Goal: Use online tool/utility: Utilize a website feature to perform a specific function

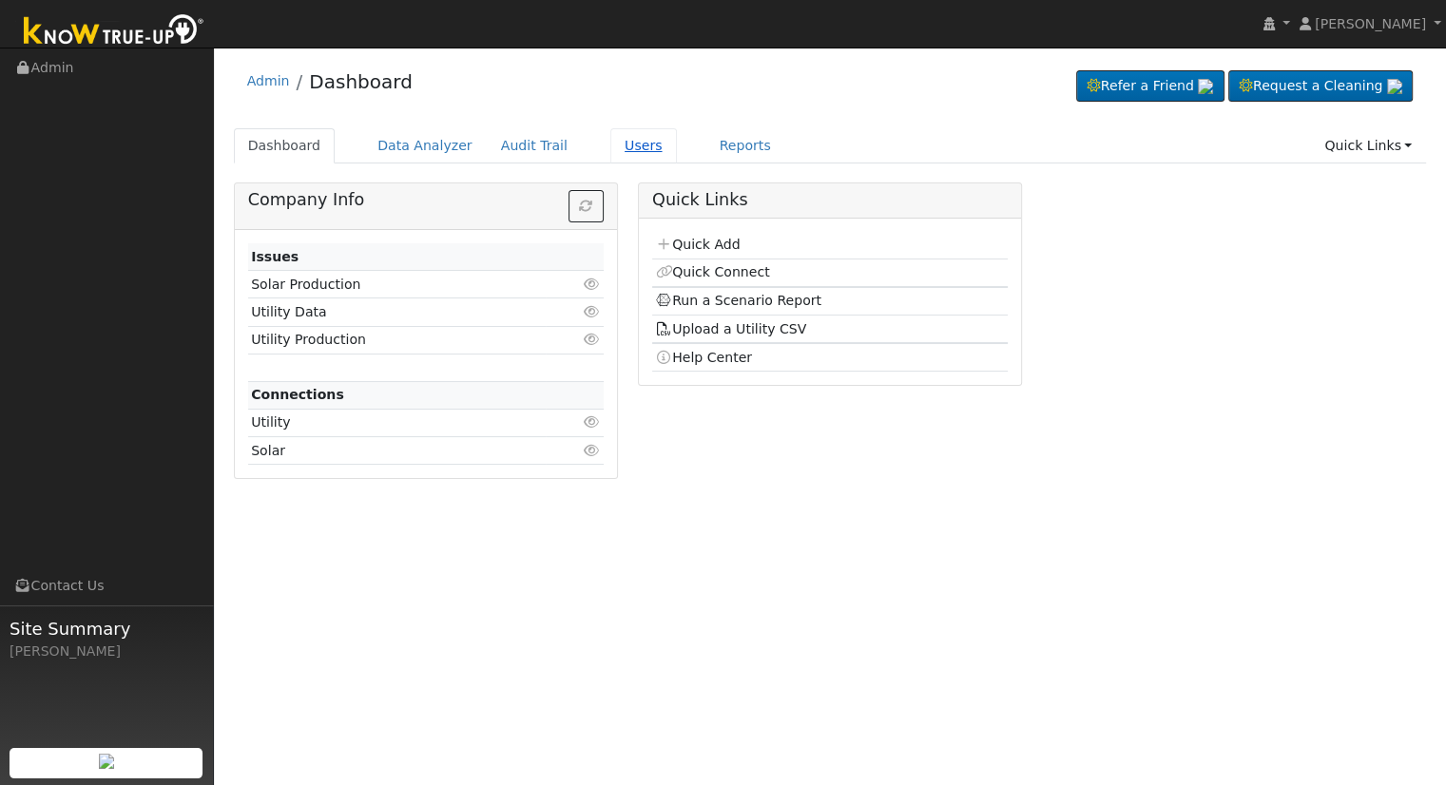
click at [610, 149] on link "Users" at bounding box center [643, 145] width 67 height 35
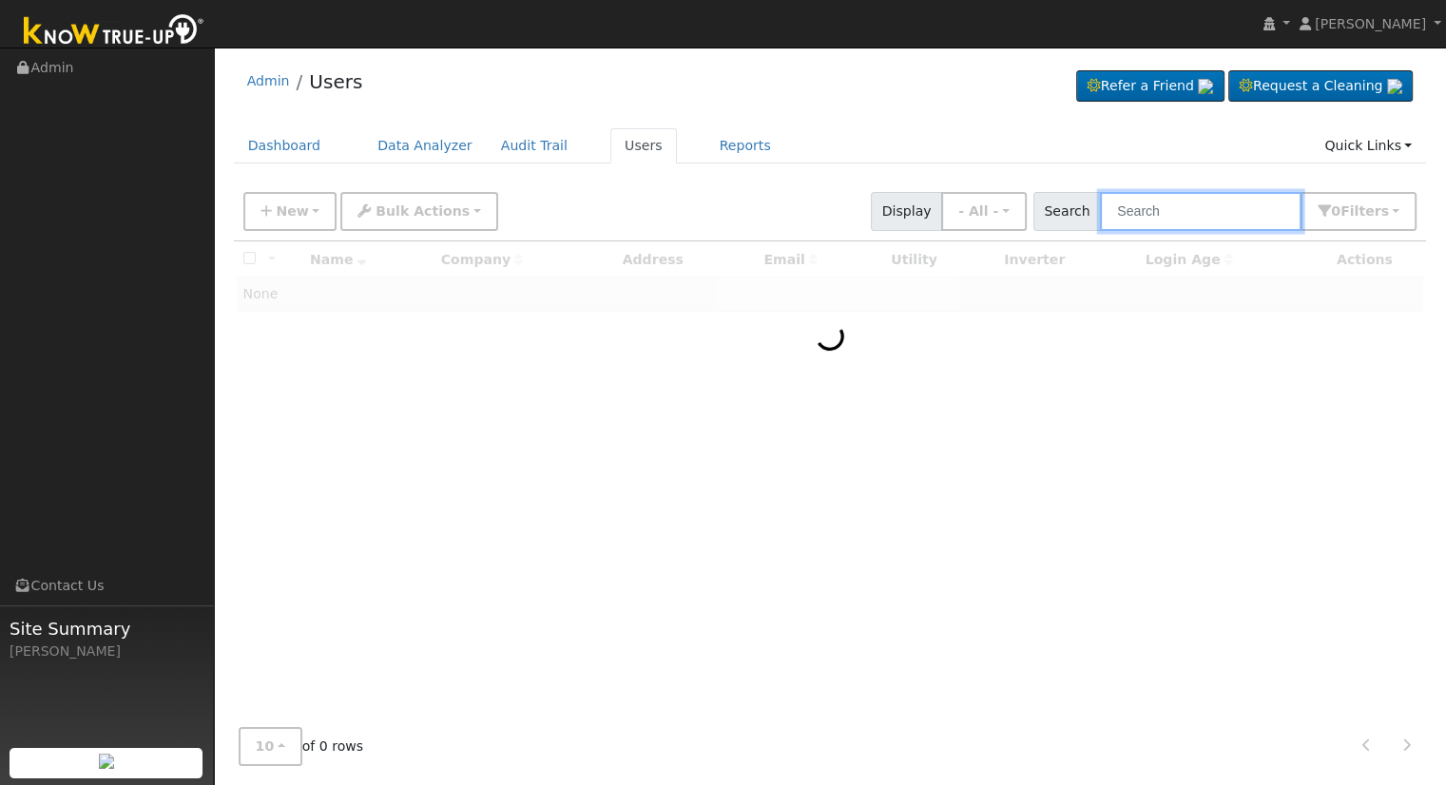
click at [1157, 210] on input "text" at bounding box center [1201, 211] width 202 height 39
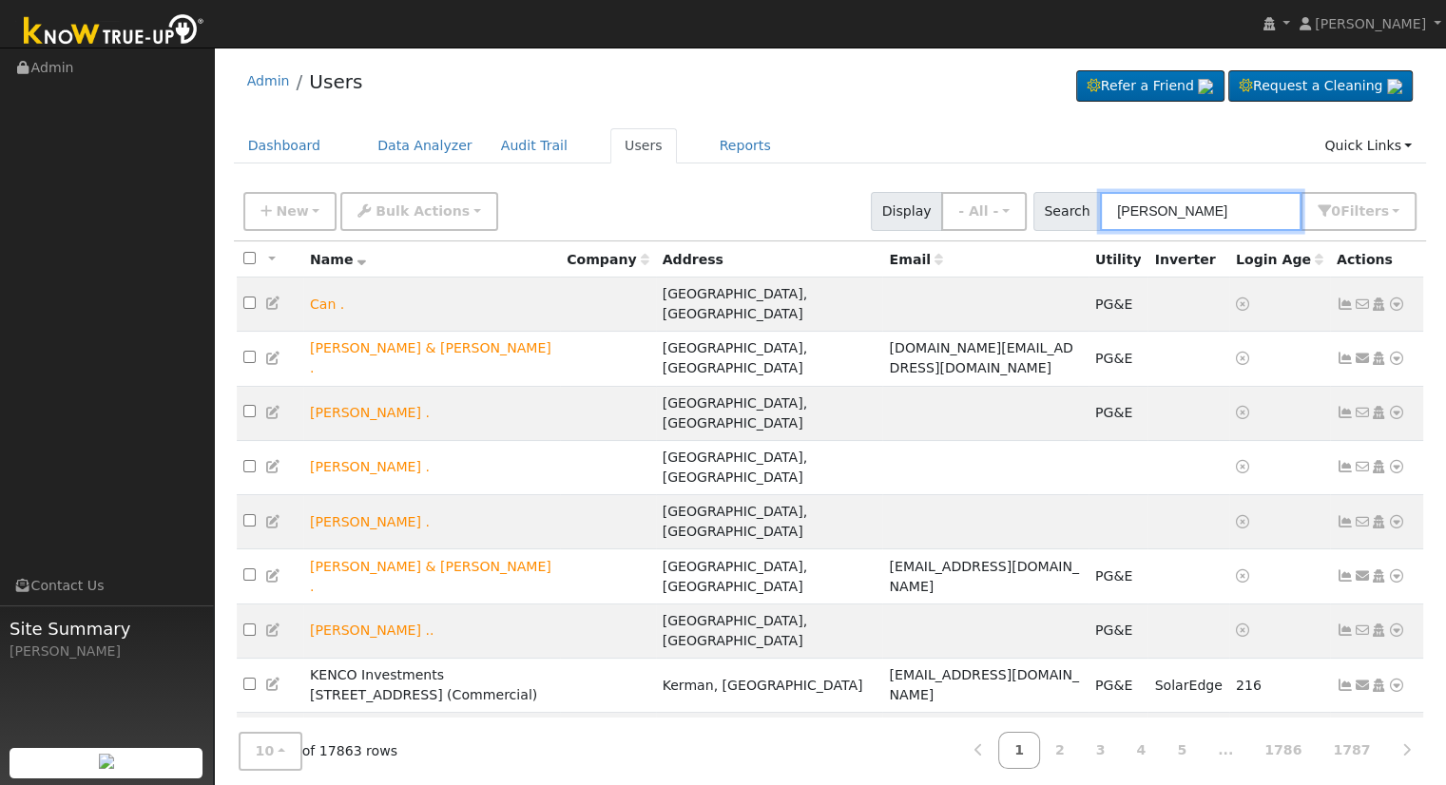
type input "jose jurado"
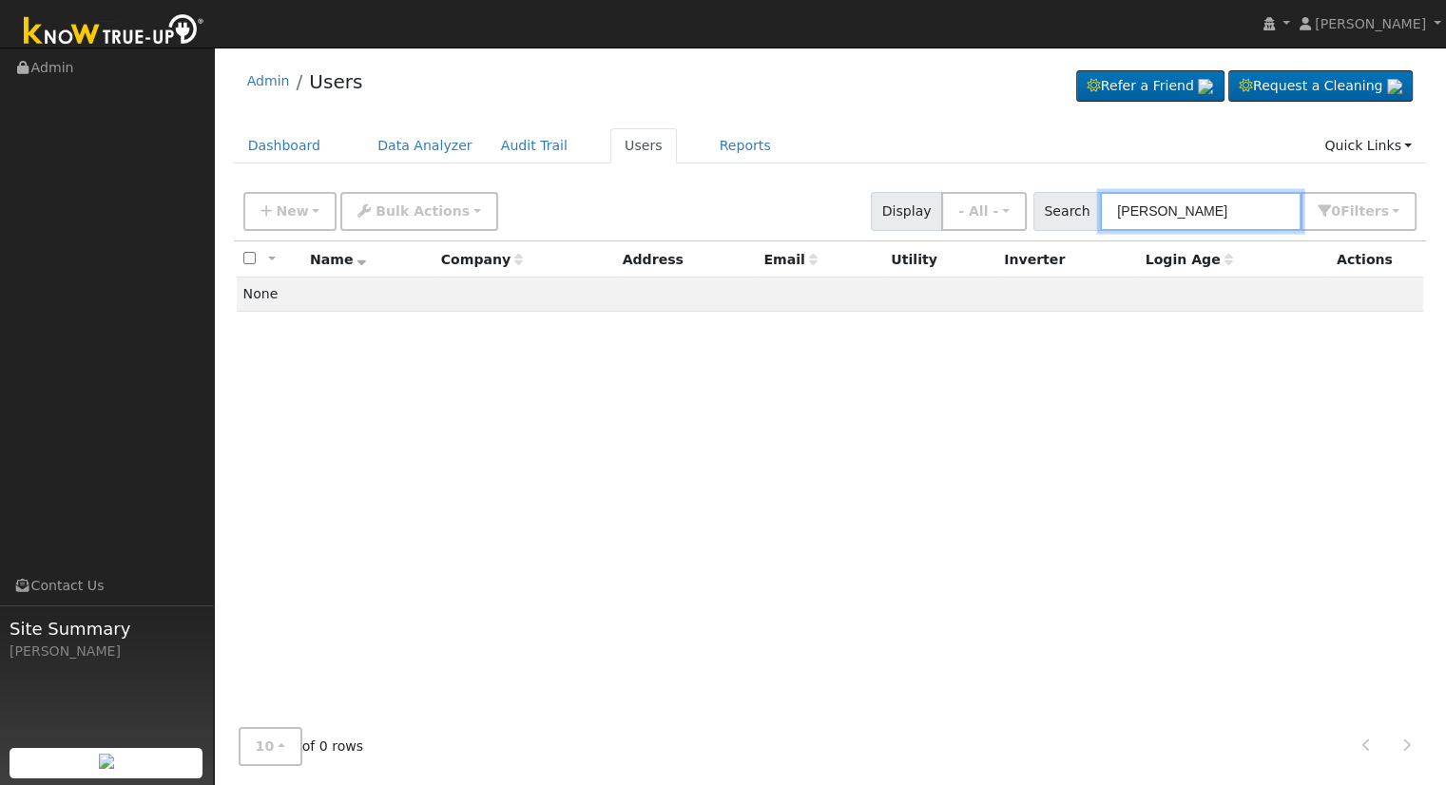
drag, startPoint x: 1215, startPoint y: 203, endPoint x: 881, endPoint y: 208, distance: 333.8
click at [881, 208] on div "New Add User Quick Add Quick Connect Quick Convert Lead Bulk Actions Send Email…" at bounding box center [830, 208] width 1181 height 46
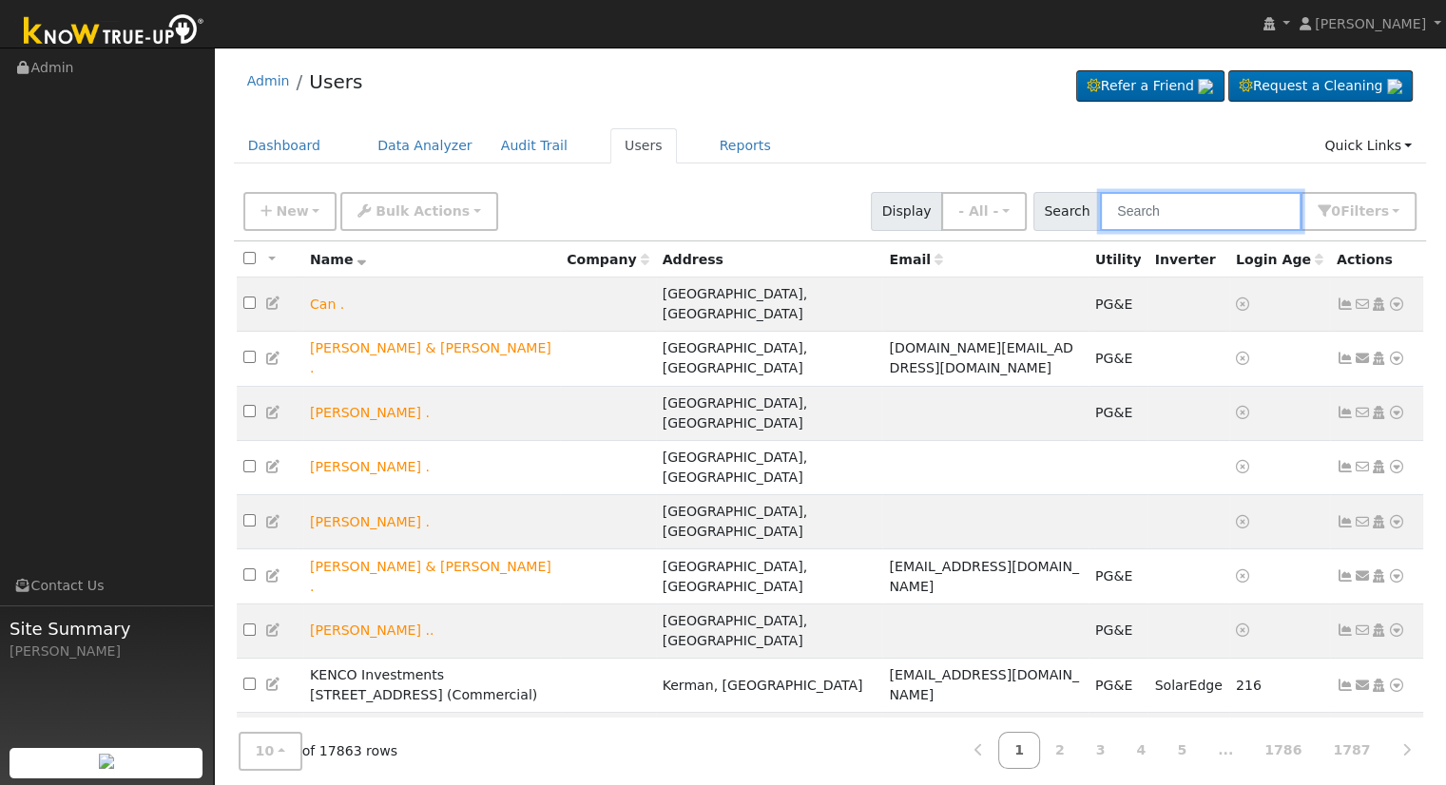
click at [1206, 210] on input "text" at bounding box center [1201, 211] width 202 height 39
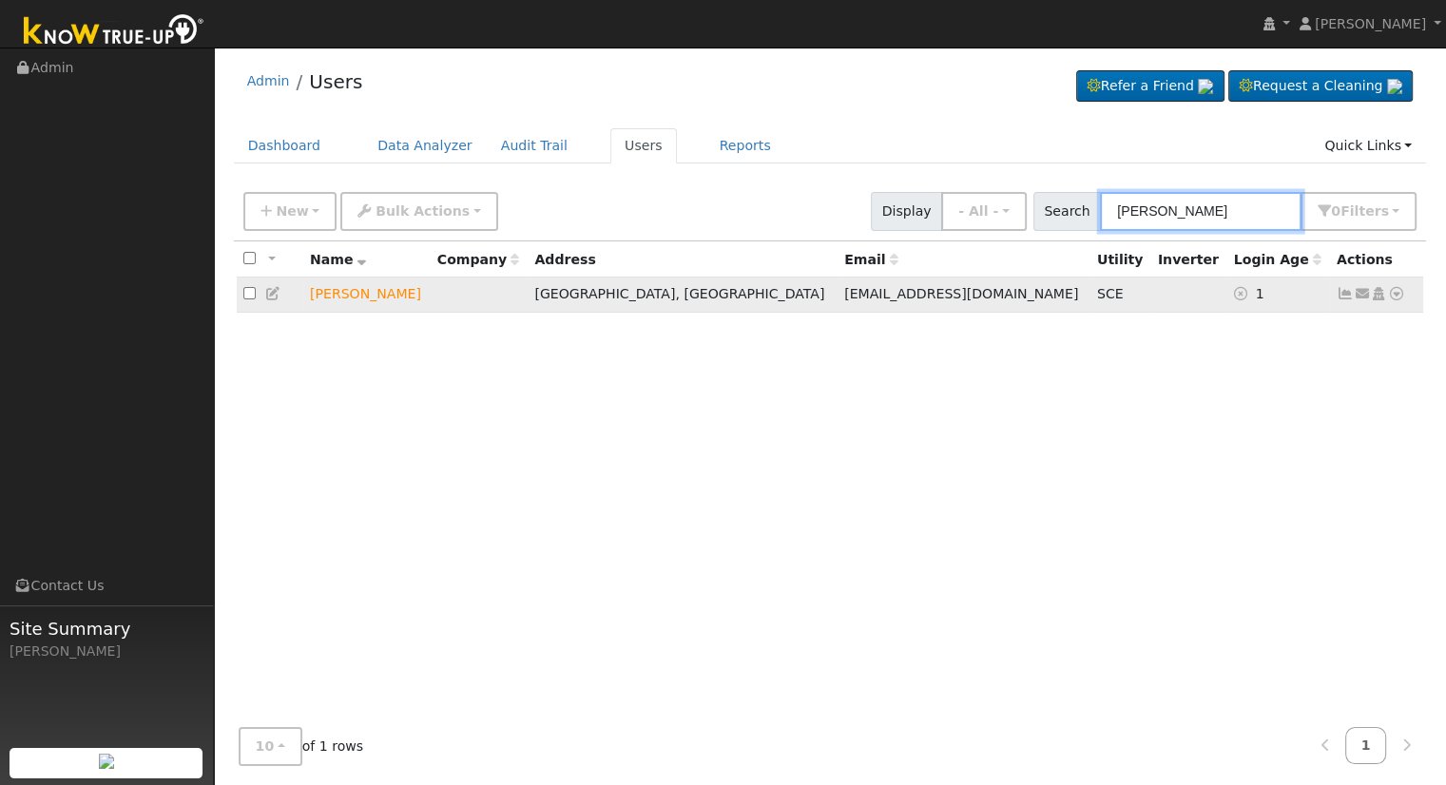
type input "mike bockman"
click at [1402, 297] on icon at bounding box center [1396, 293] width 17 height 13
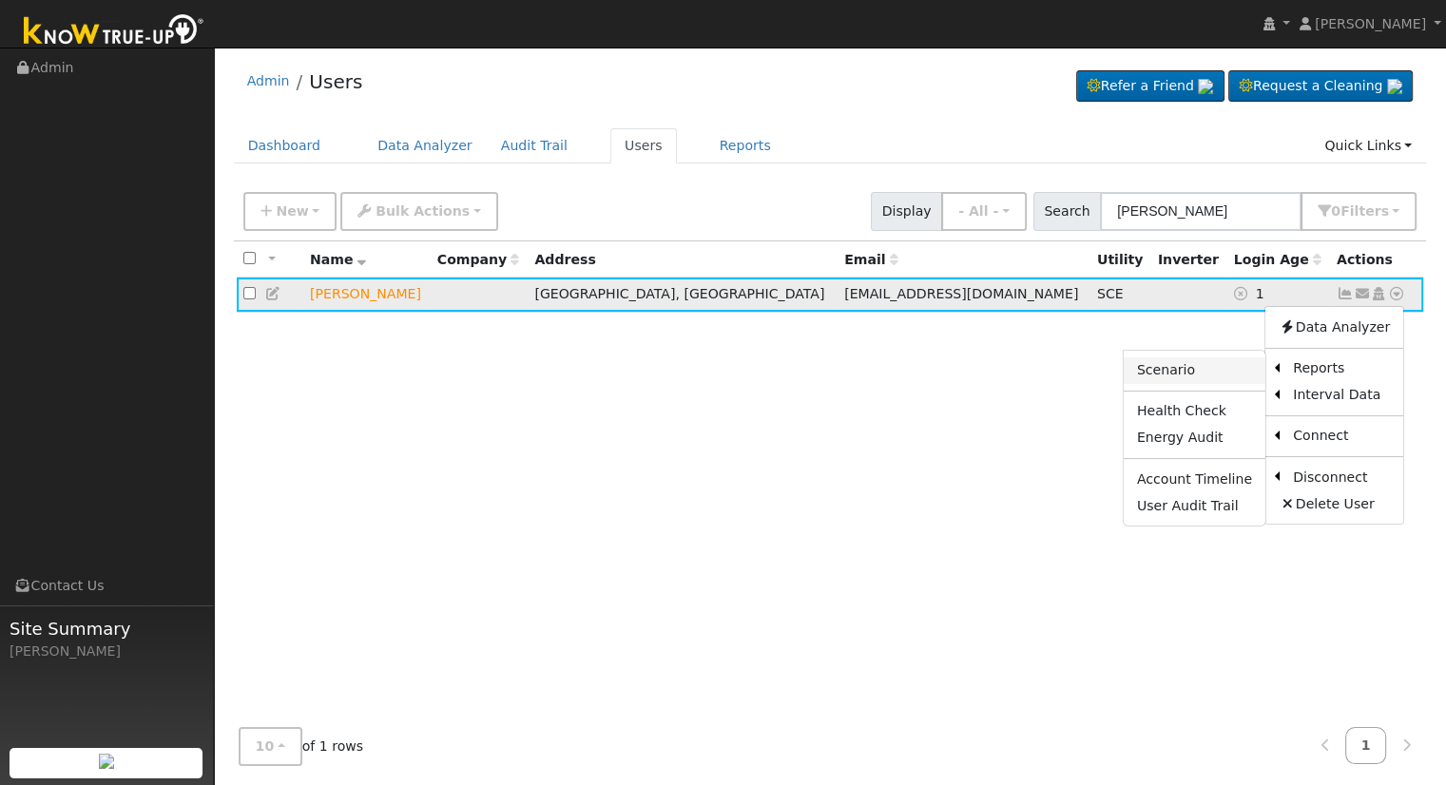
click at [1240, 379] on link "Scenario" at bounding box center [1195, 371] width 142 height 27
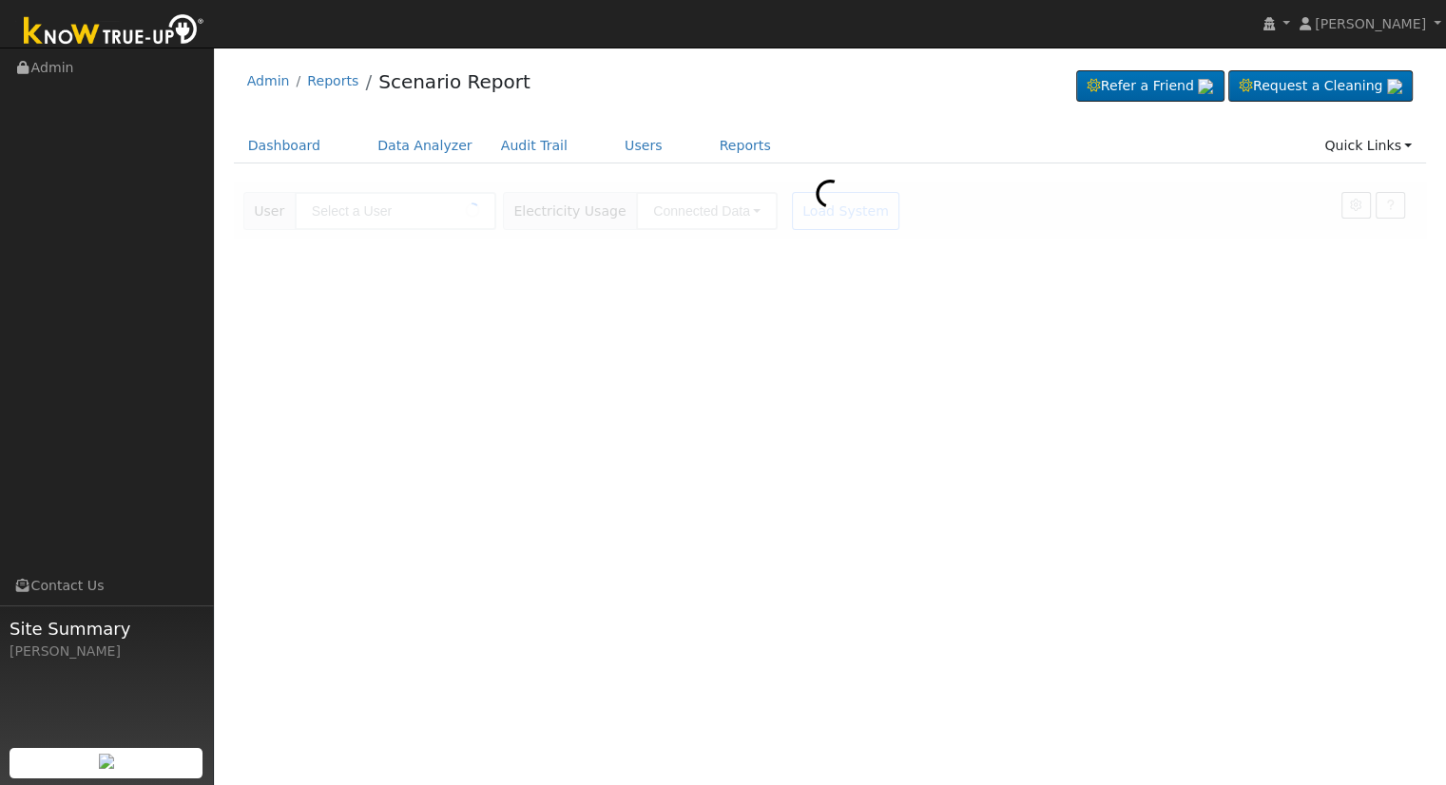
type input "[PERSON_NAME]"
type input "Southern [US_STATE] Edison"
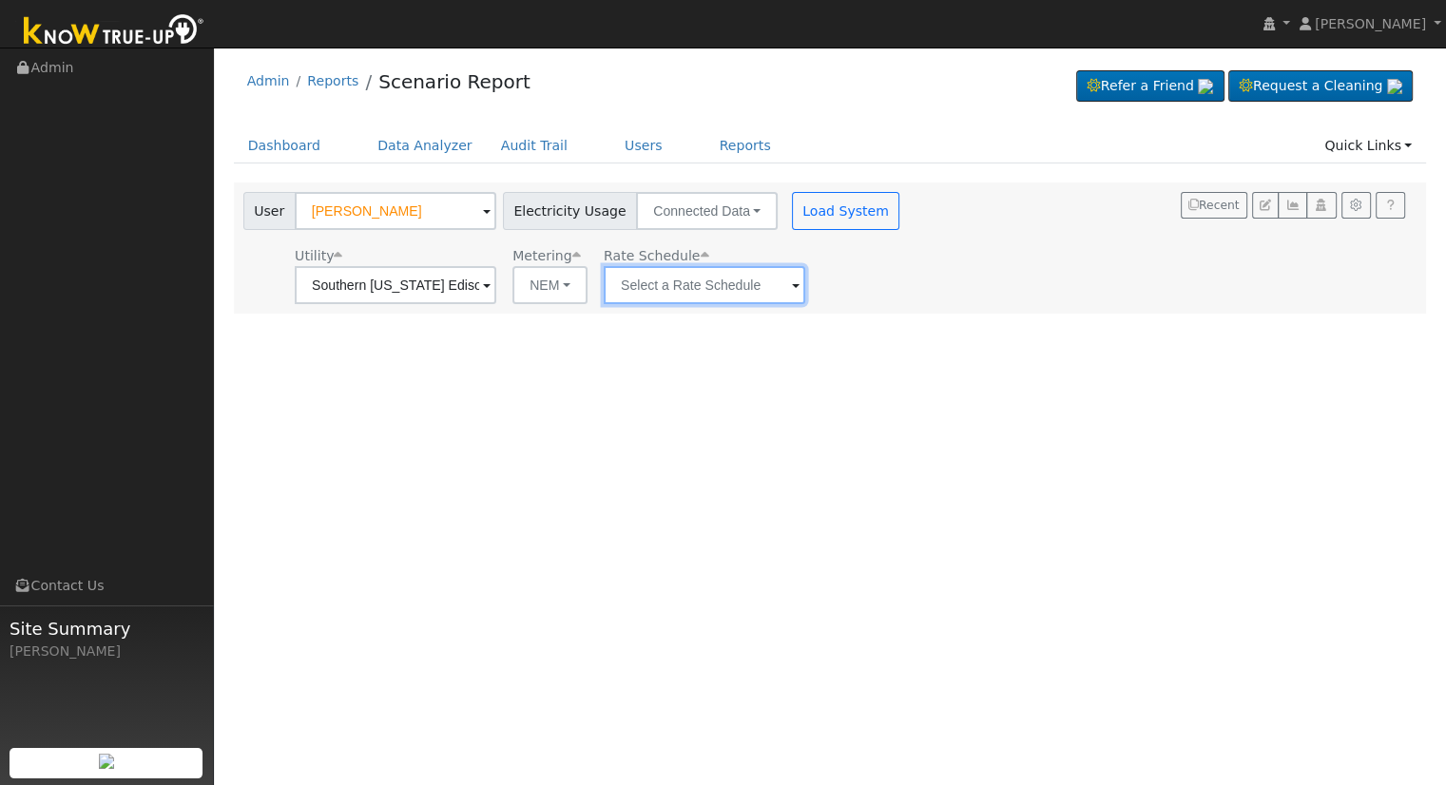
click at [496, 282] on input "text" at bounding box center [396, 285] width 202 height 38
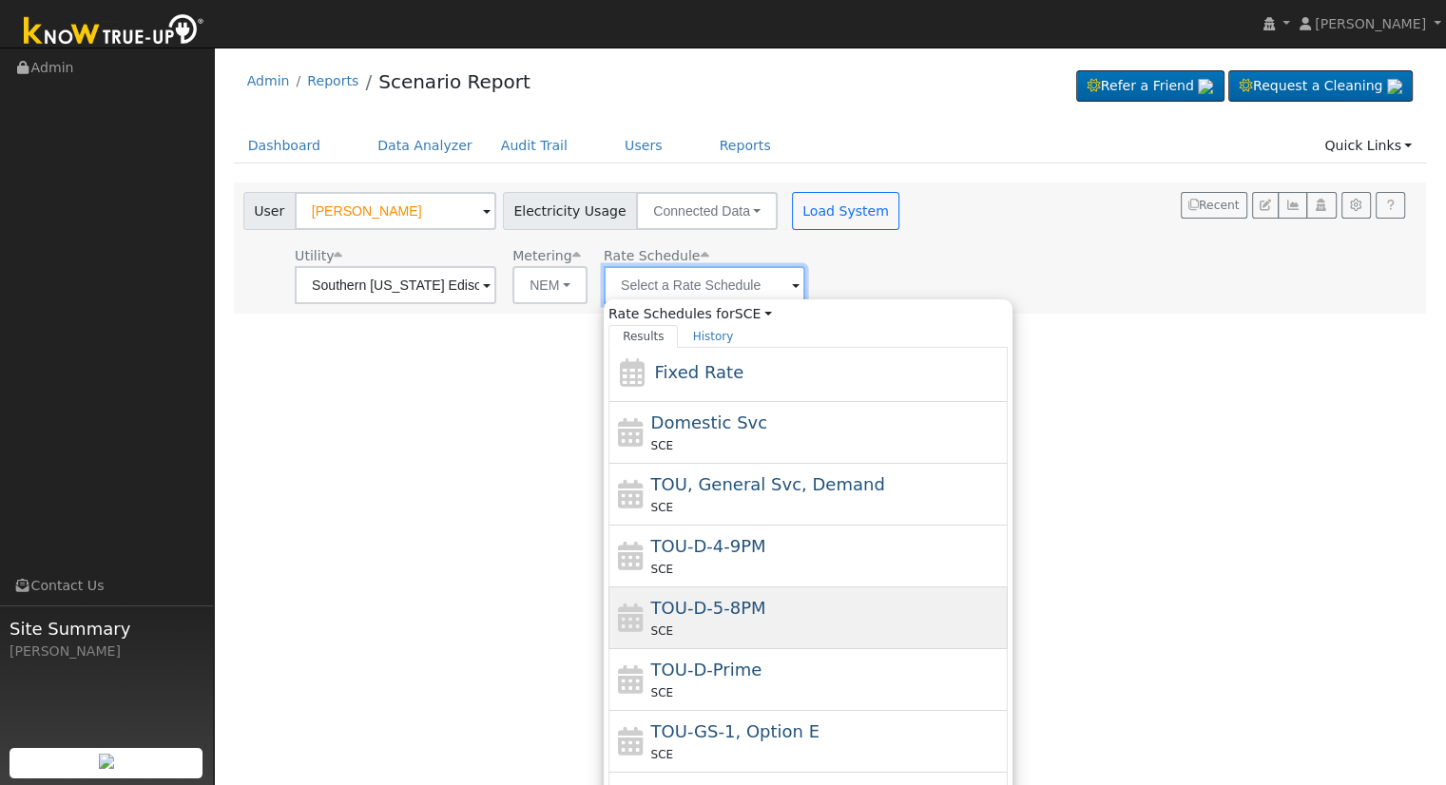
scroll to position [95, 0]
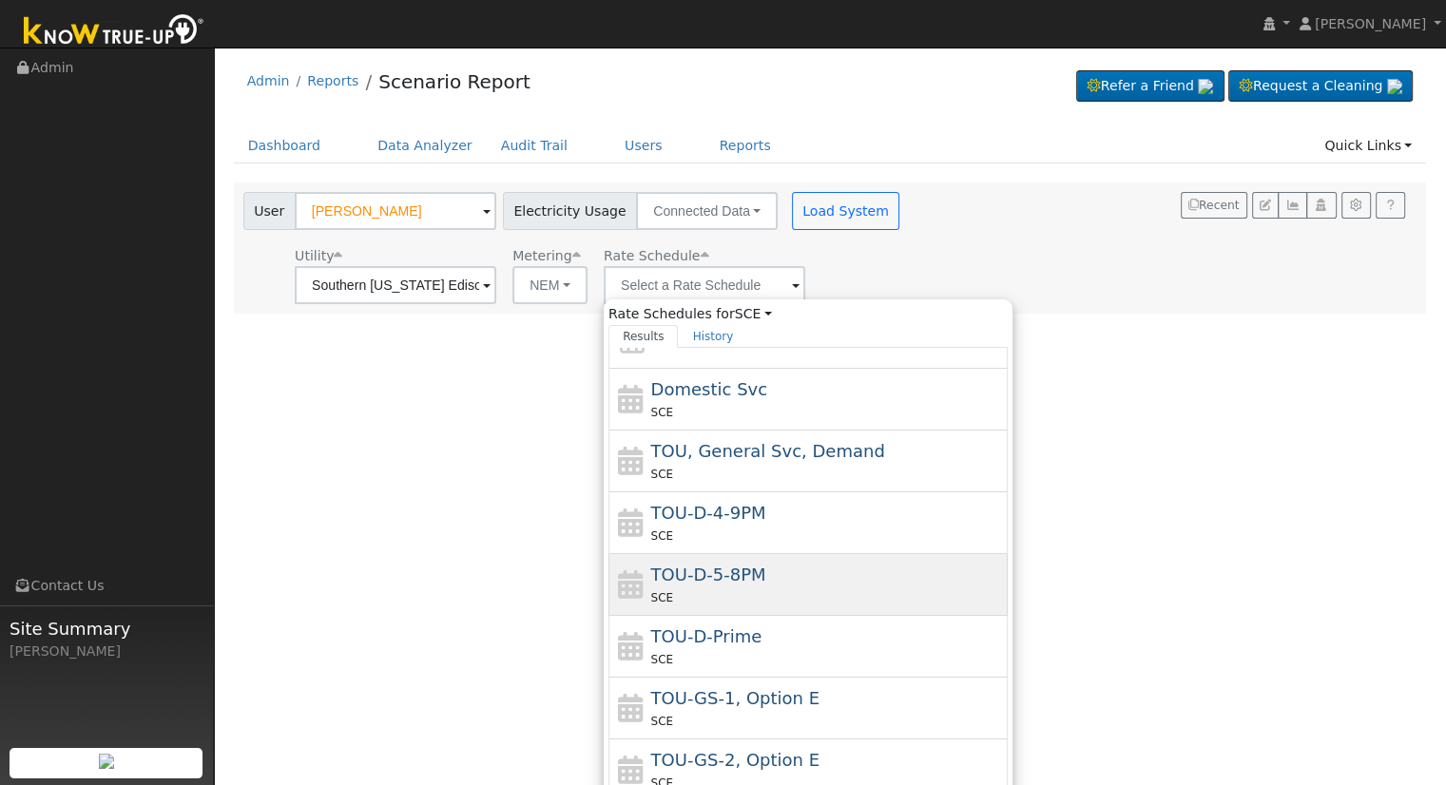
click at [768, 575] on div "TOU-D-5-8PM SCE" at bounding box center [827, 585] width 353 height 46
type input "TOU-D-5-8PM"
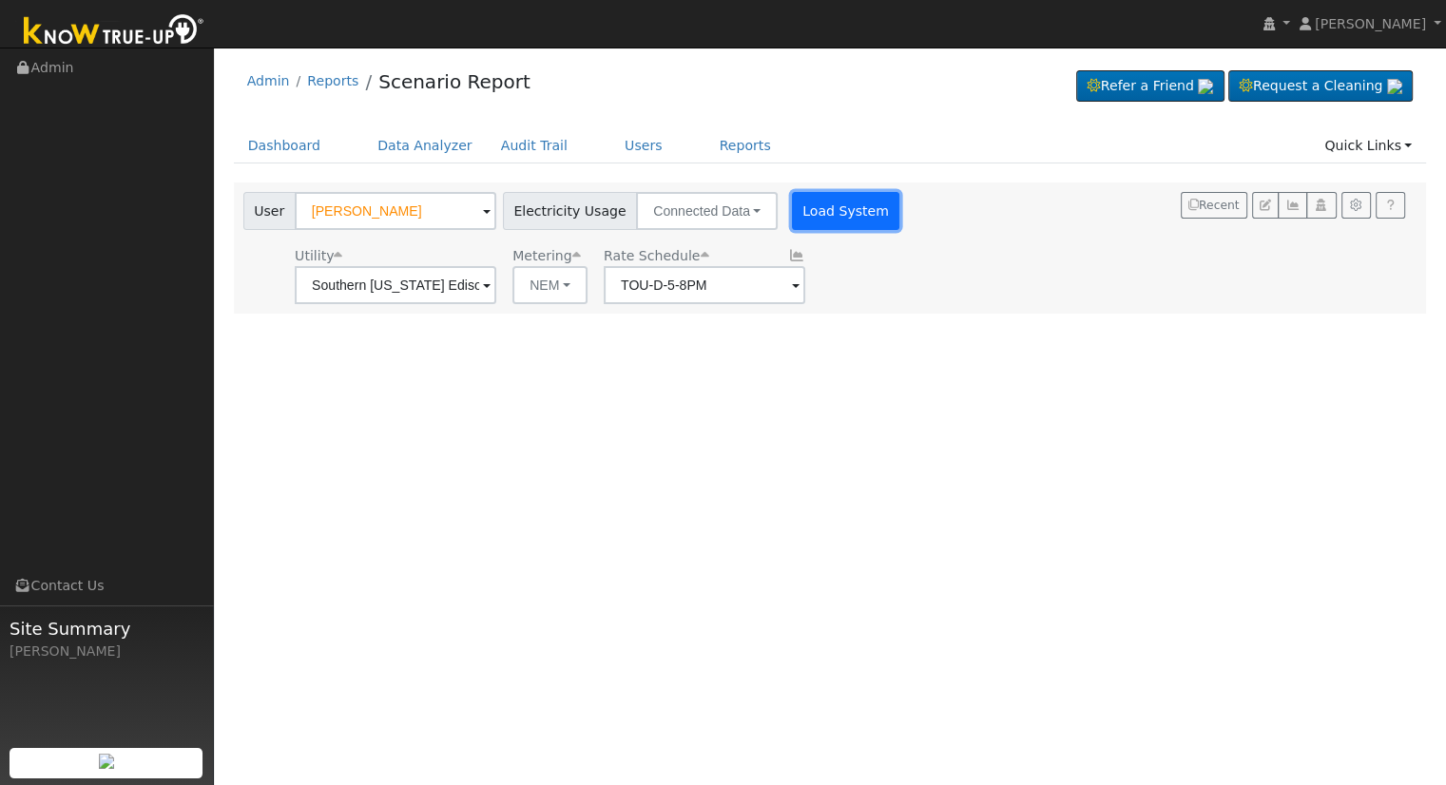
click at [818, 206] on button "Load System" at bounding box center [846, 211] width 108 height 38
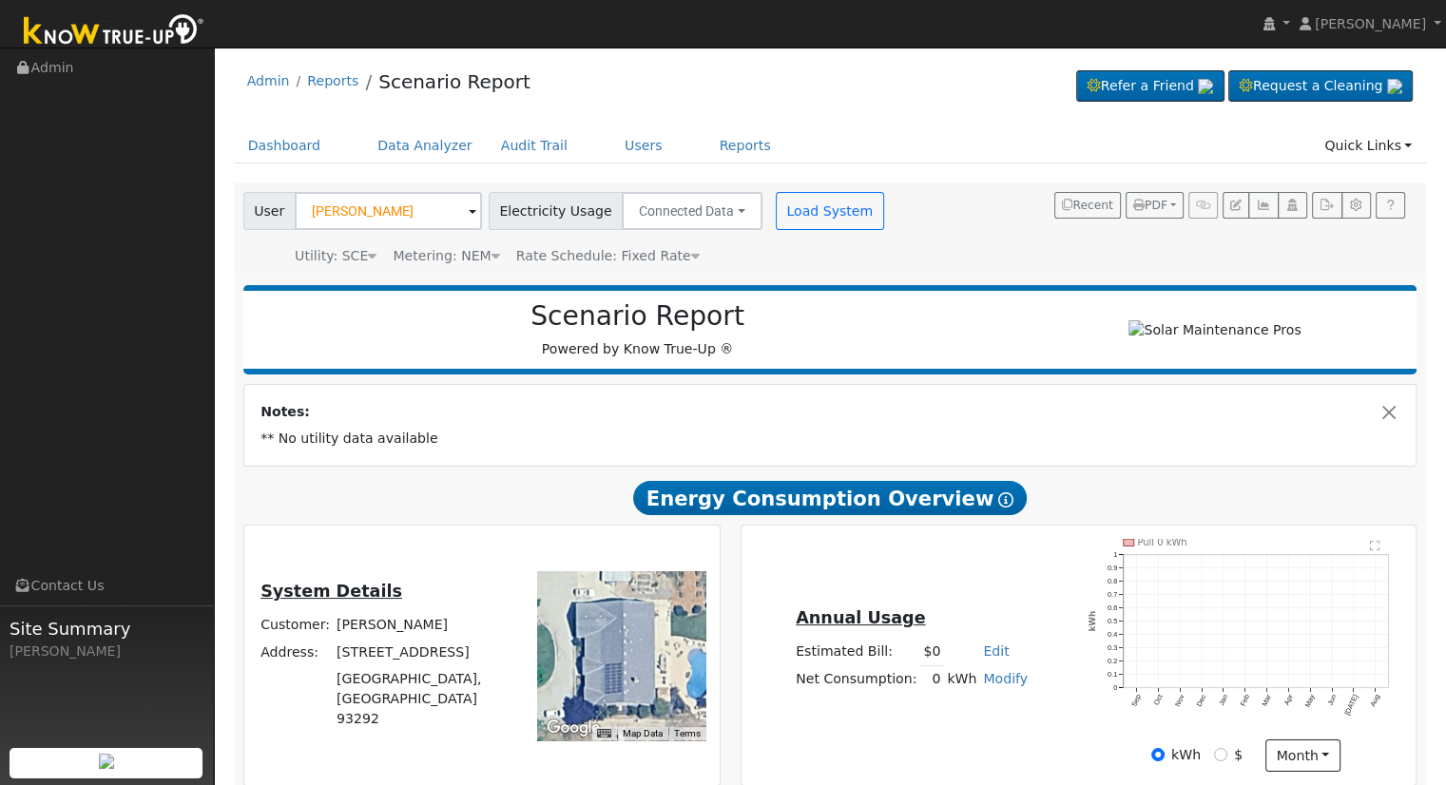
click at [667, 253] on div "Rate Schedule: Fixed Rate Fixed Rate" at bounding box center [607, 256] width 190 height 20
click at [691, 255] on icon at bounding box center [695, 255] width 9 height 13
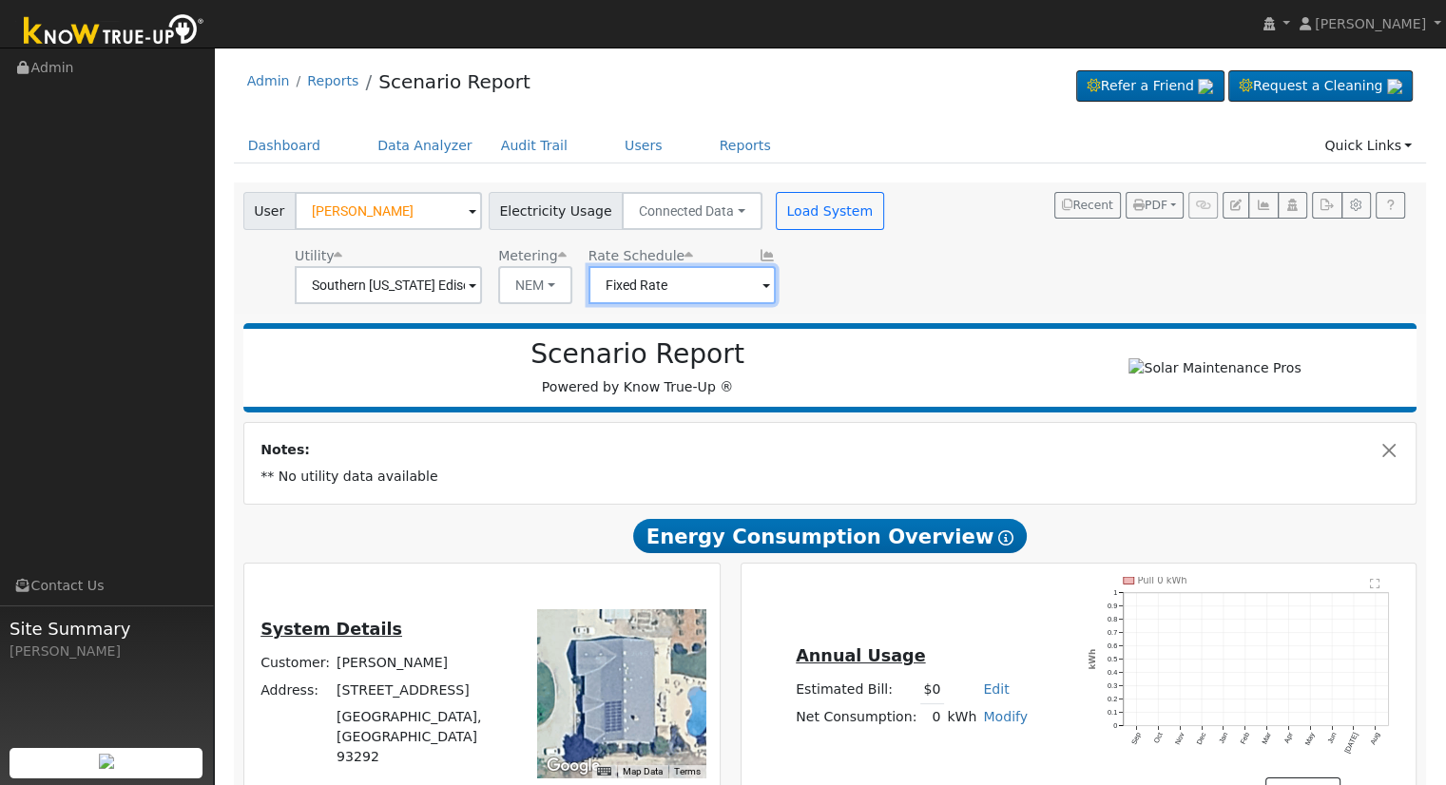
click at [482, 275] on input "Fixed Rate" at bounding box center [388, 285] width 187 height 38
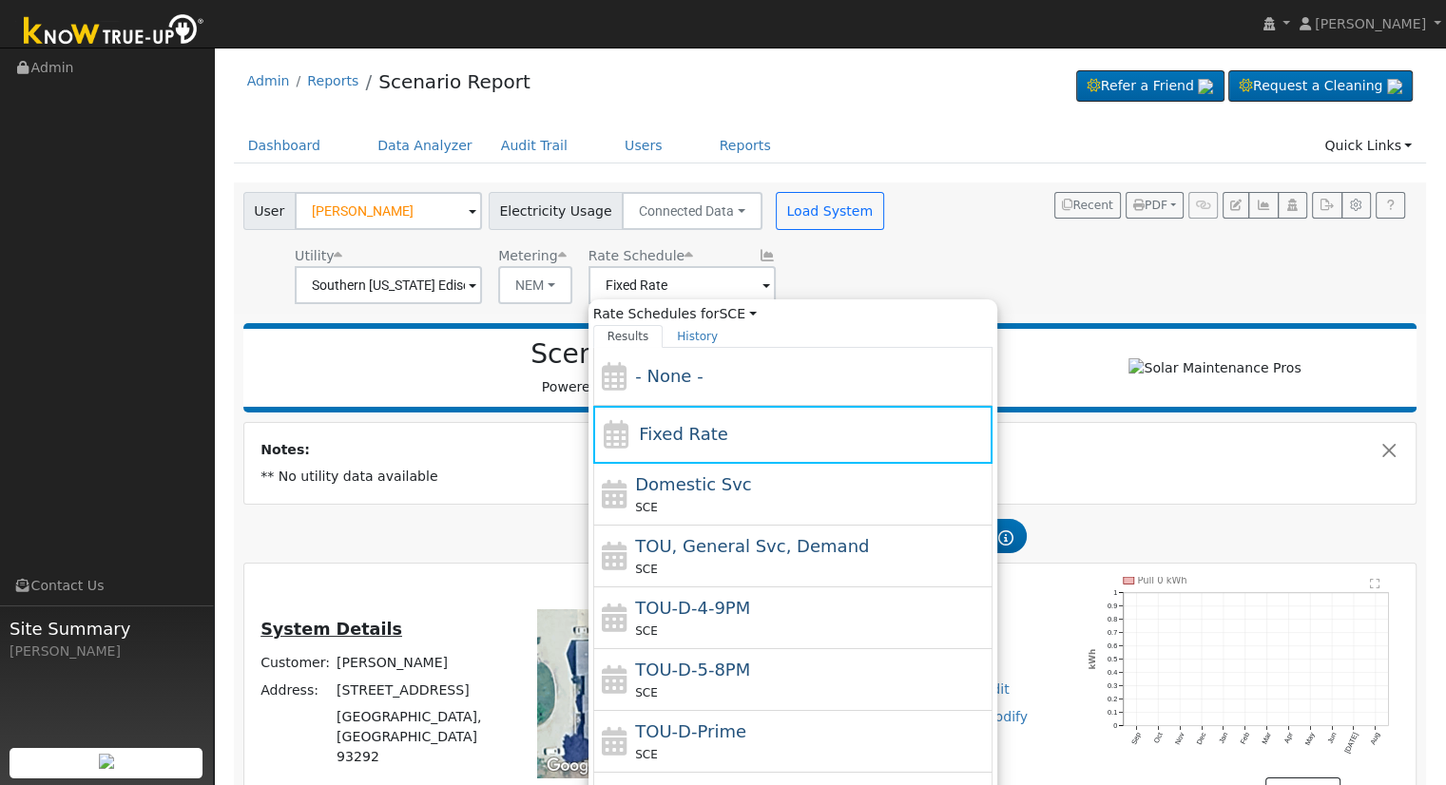
click at [918, 260] on div "User Mike Bockman Account Default Account Default Account 15870 Avenue 309, Vis…" at bounding box center [827, 244] width 1174 height 119
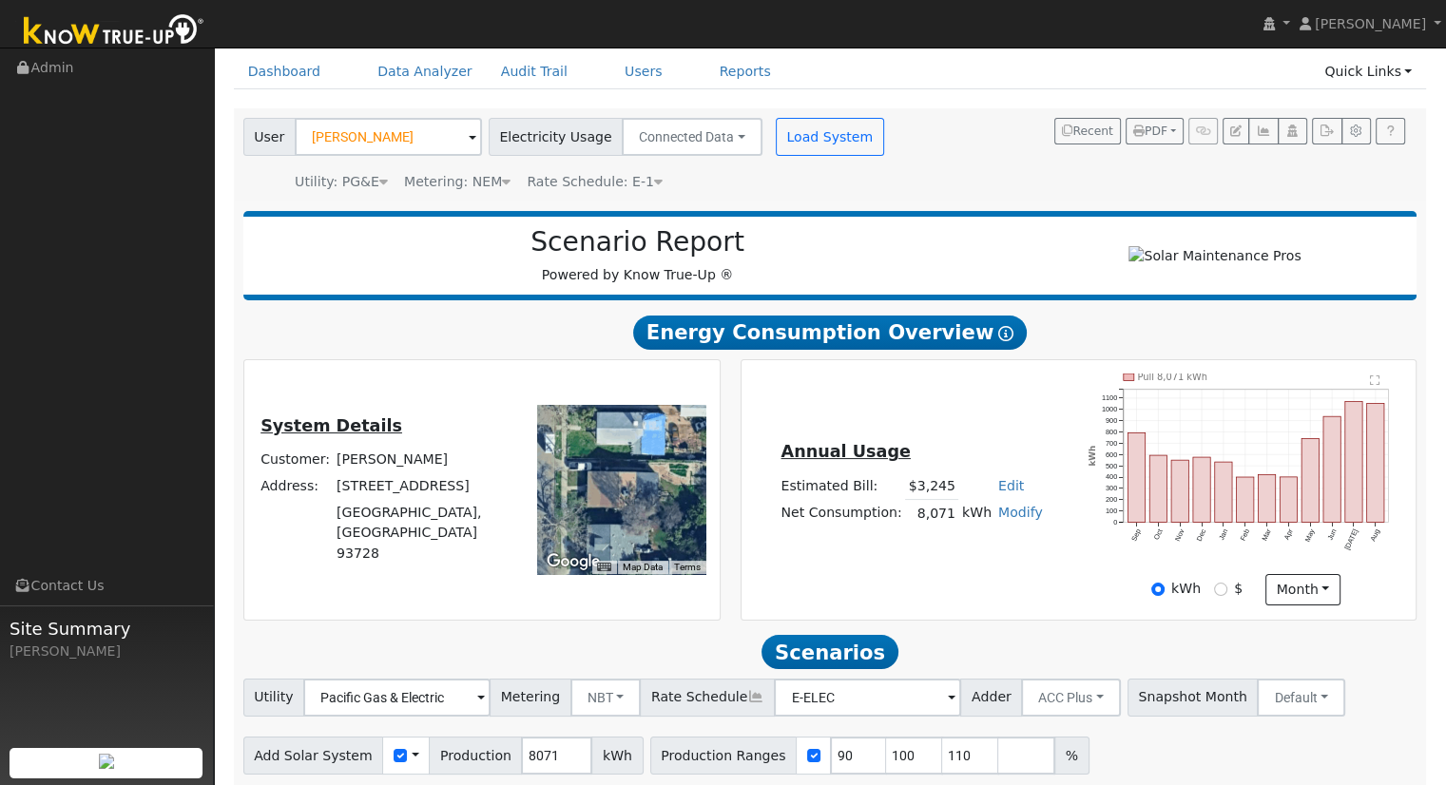
scroll to position [148, 0]
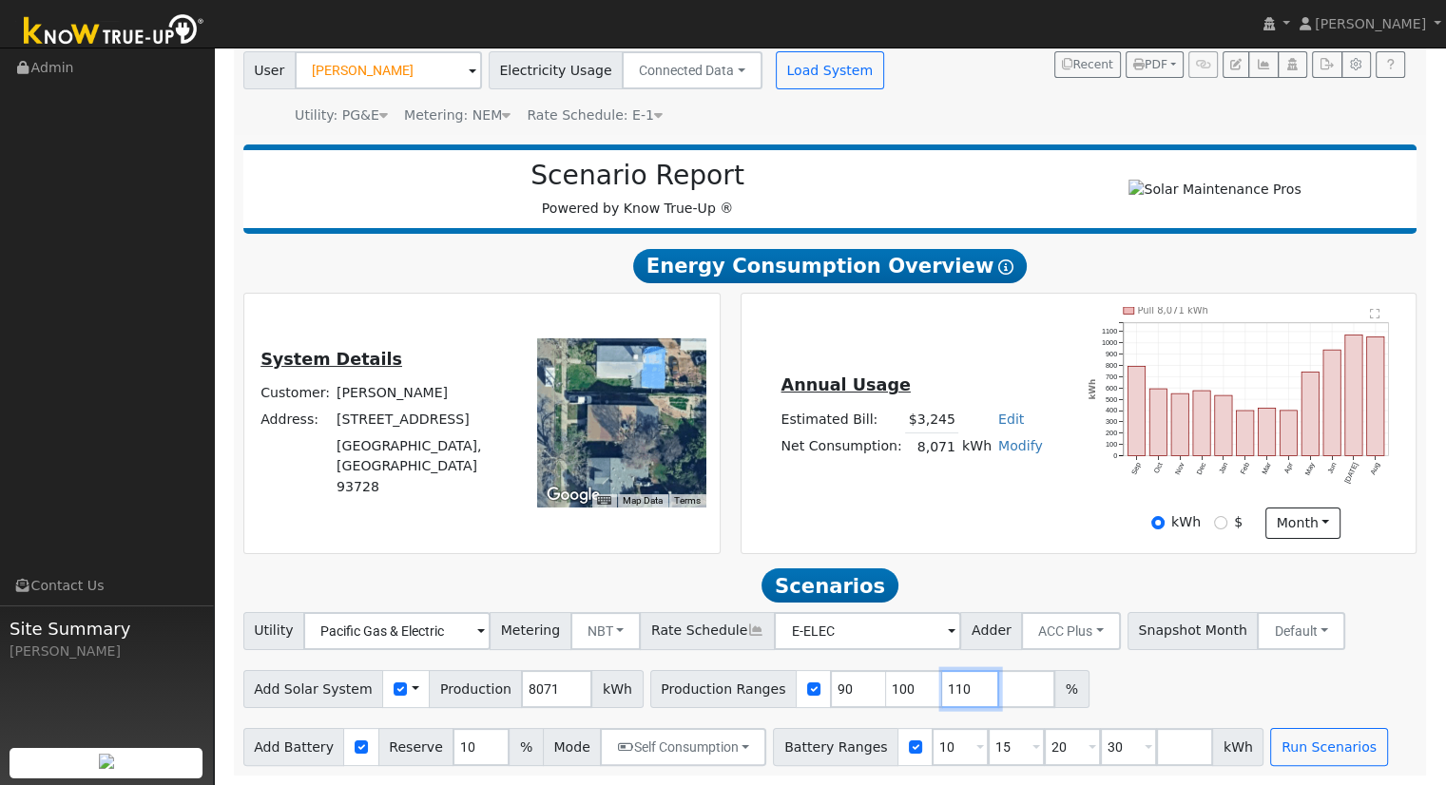
click at [708, 309] on input "110" at bounding box center [970, 689] width 57 height 38
type input "1"
type input "137.145335"
click at [708, 309] on input "30" at bounding box center [1128, 747] width 57 height 38
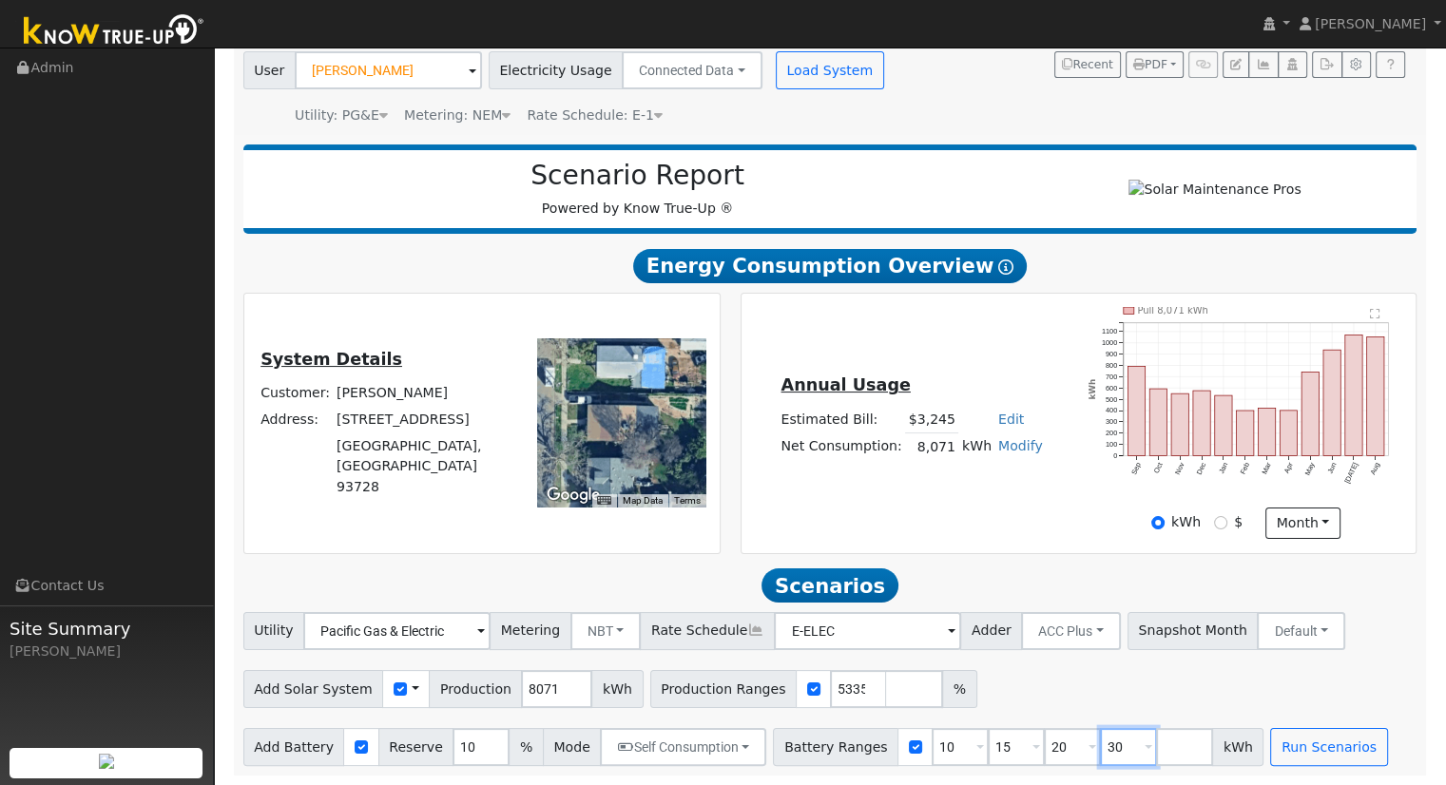
scroll to position [0, 0]
type input "3"
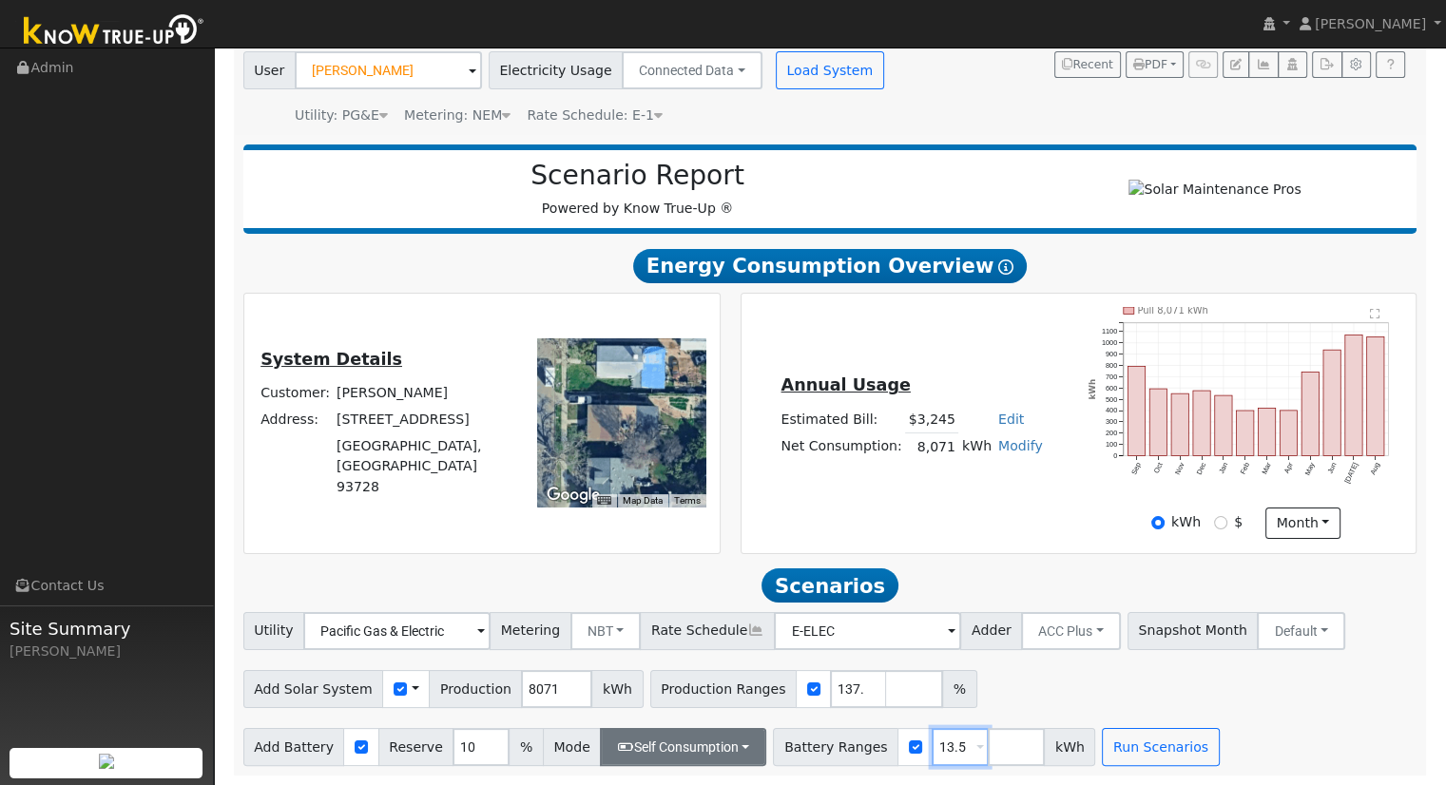
type input "13.5"
click at [708, 309] on button "Self Consumption" at bounding box center [683, 747] width 166 height 38
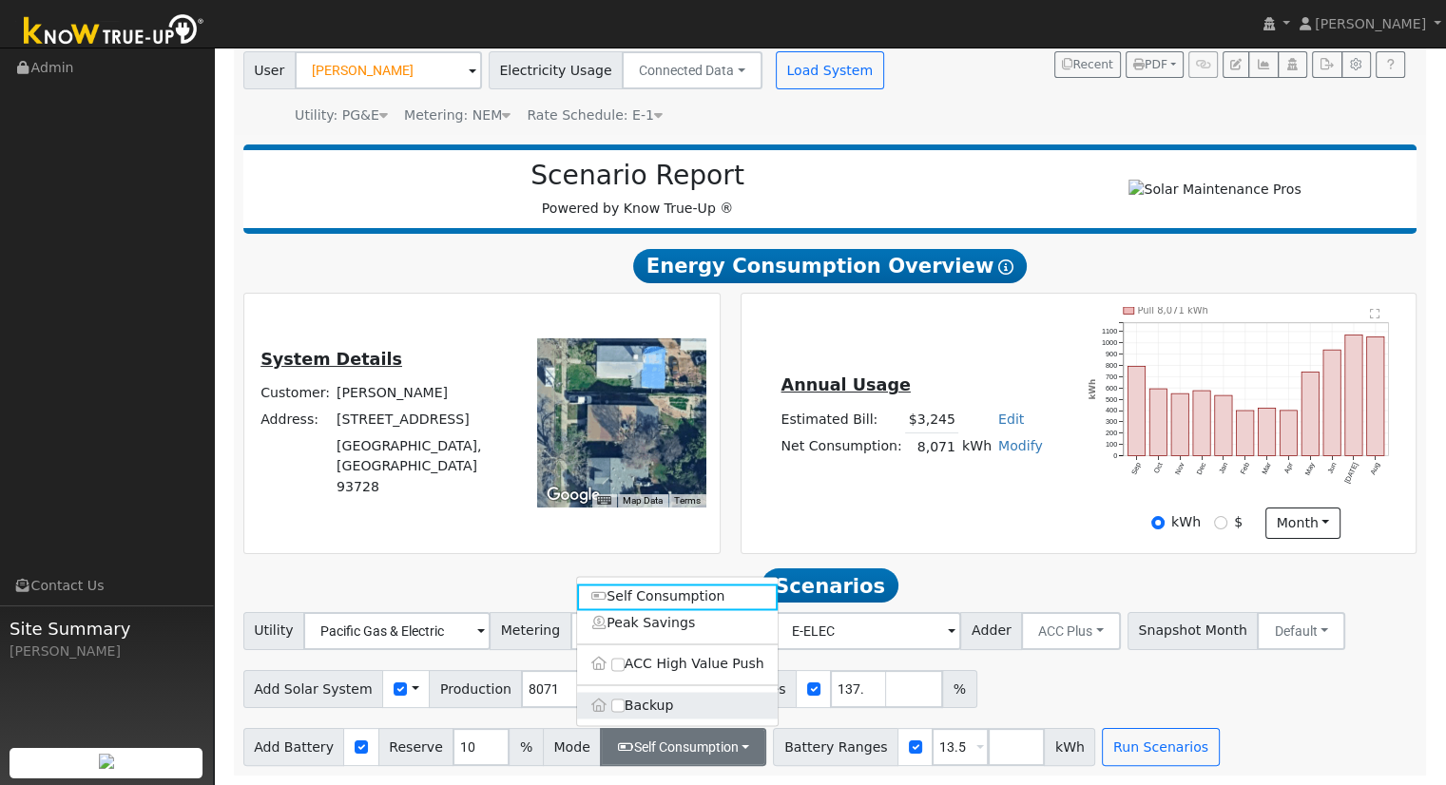
click at [634, 309] on label "Backup" at bounding box center [677, 705] width 201 height 27
click at [625, 309] on input "Backup" at bounding box center [617, 705] width 13 height 13
type input "20"
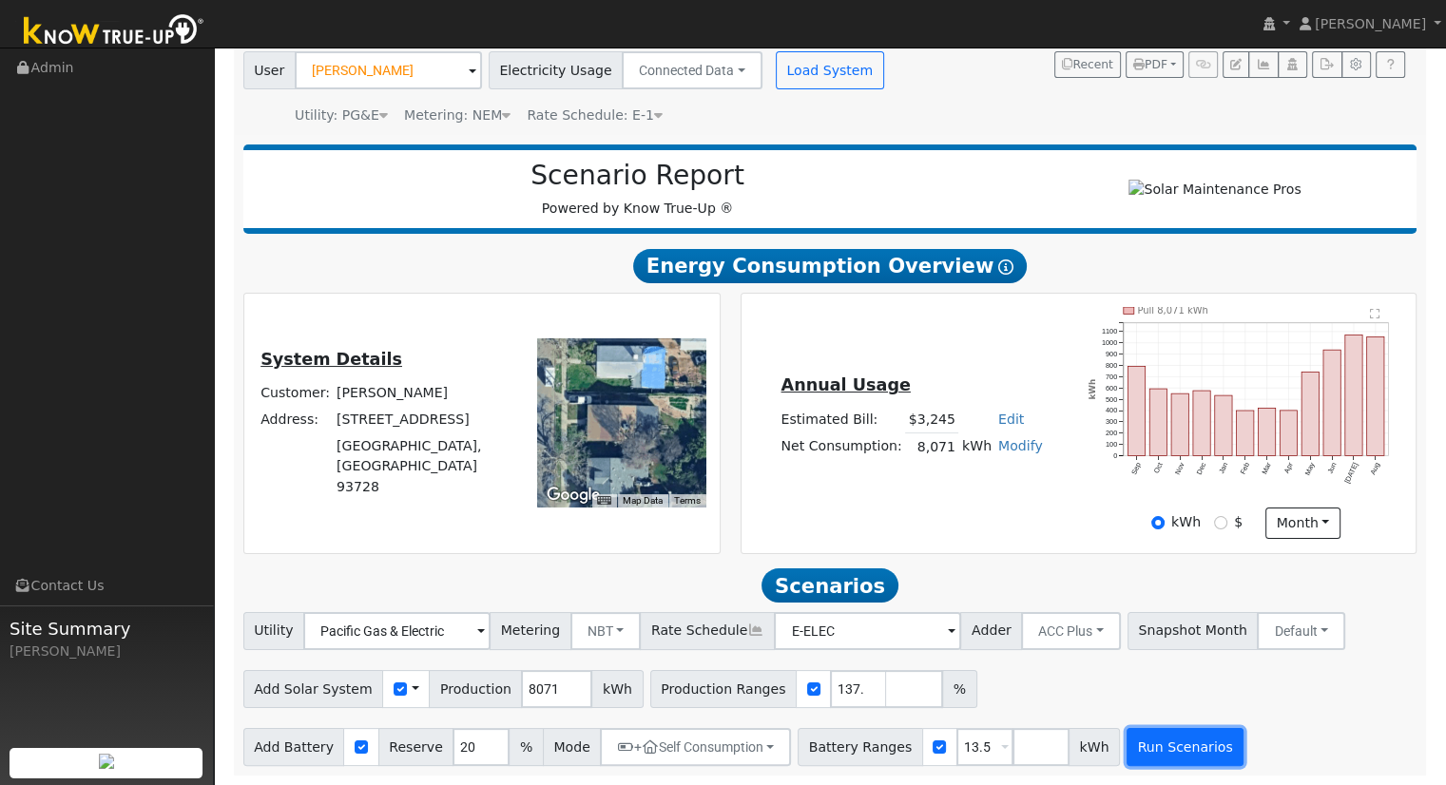
click at [708, 309] on button "Run Scenarios" at bounding box center [1185, 747] width 117 height 38
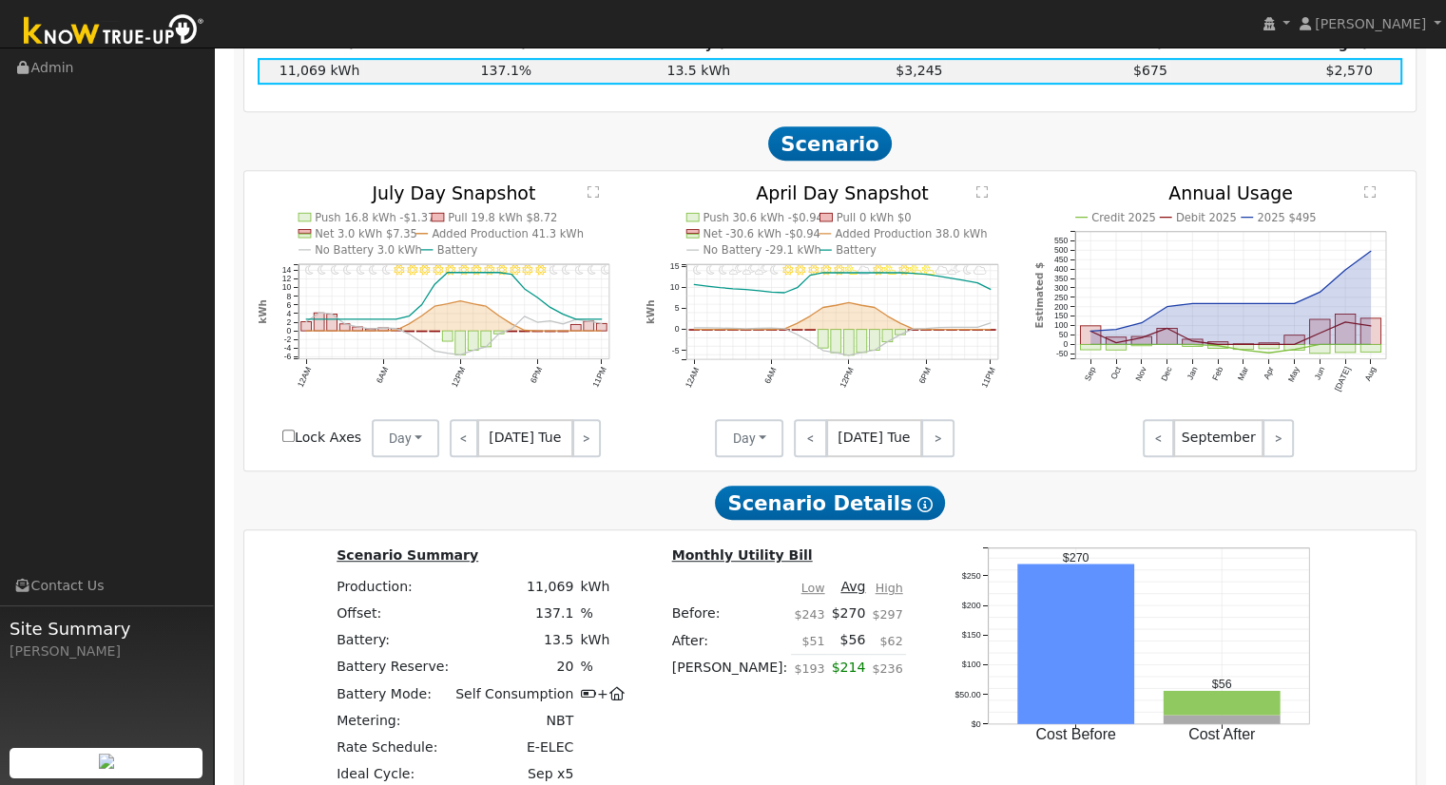
scroll to position [1324, 0]
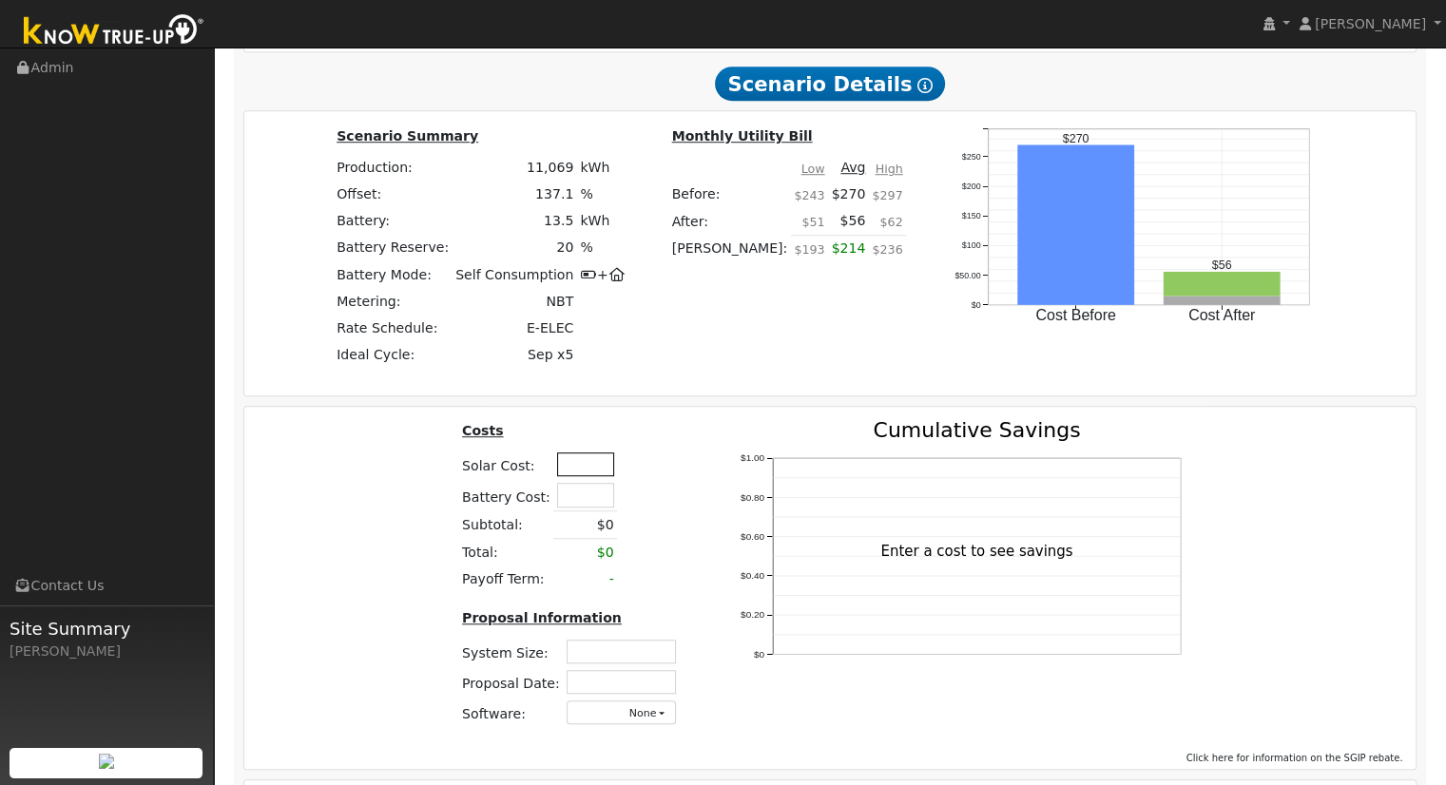
click at [593, 309] on input "text" at bounding box center [585, 465] width 57 height 24
type input "$40,780"
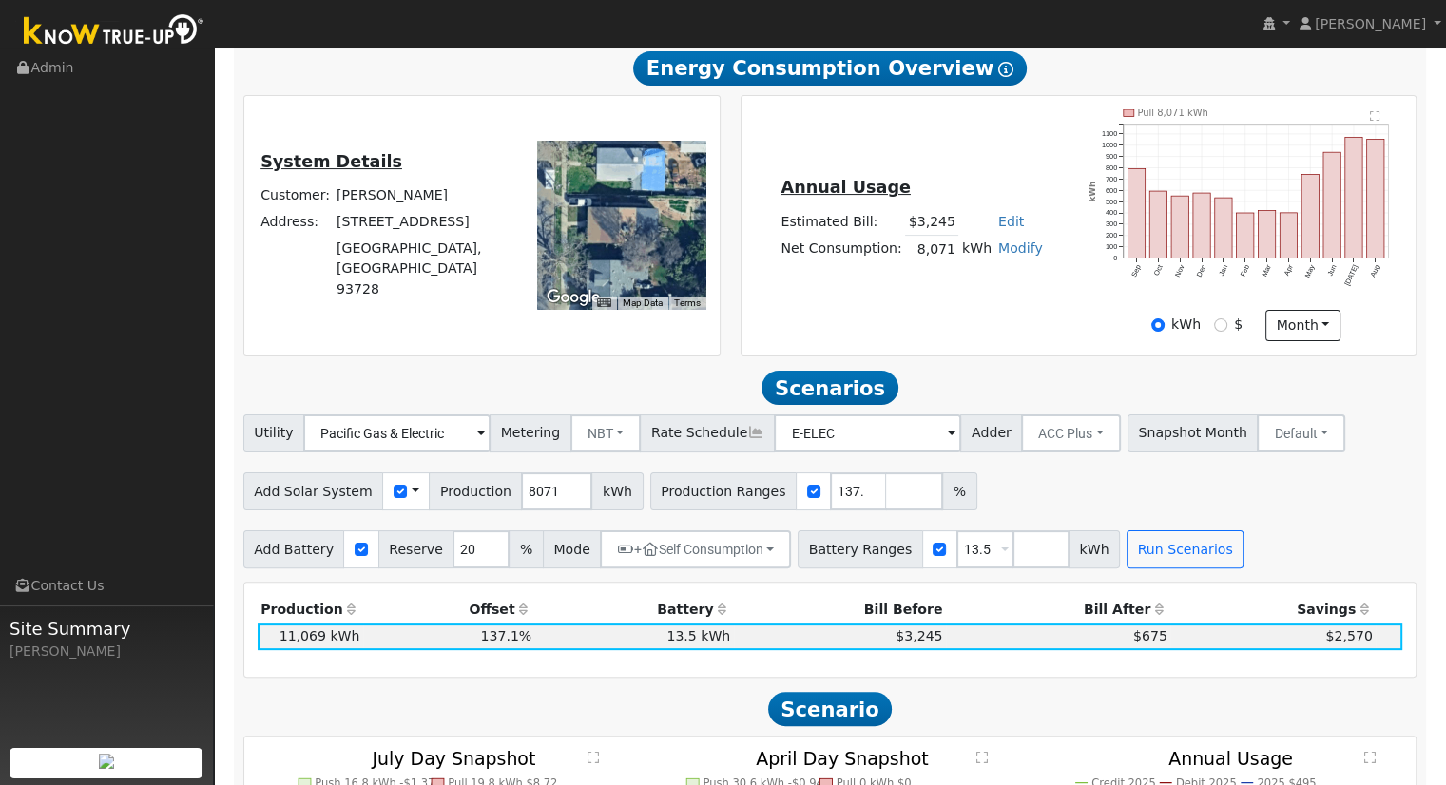
scroll to position [380, 0]
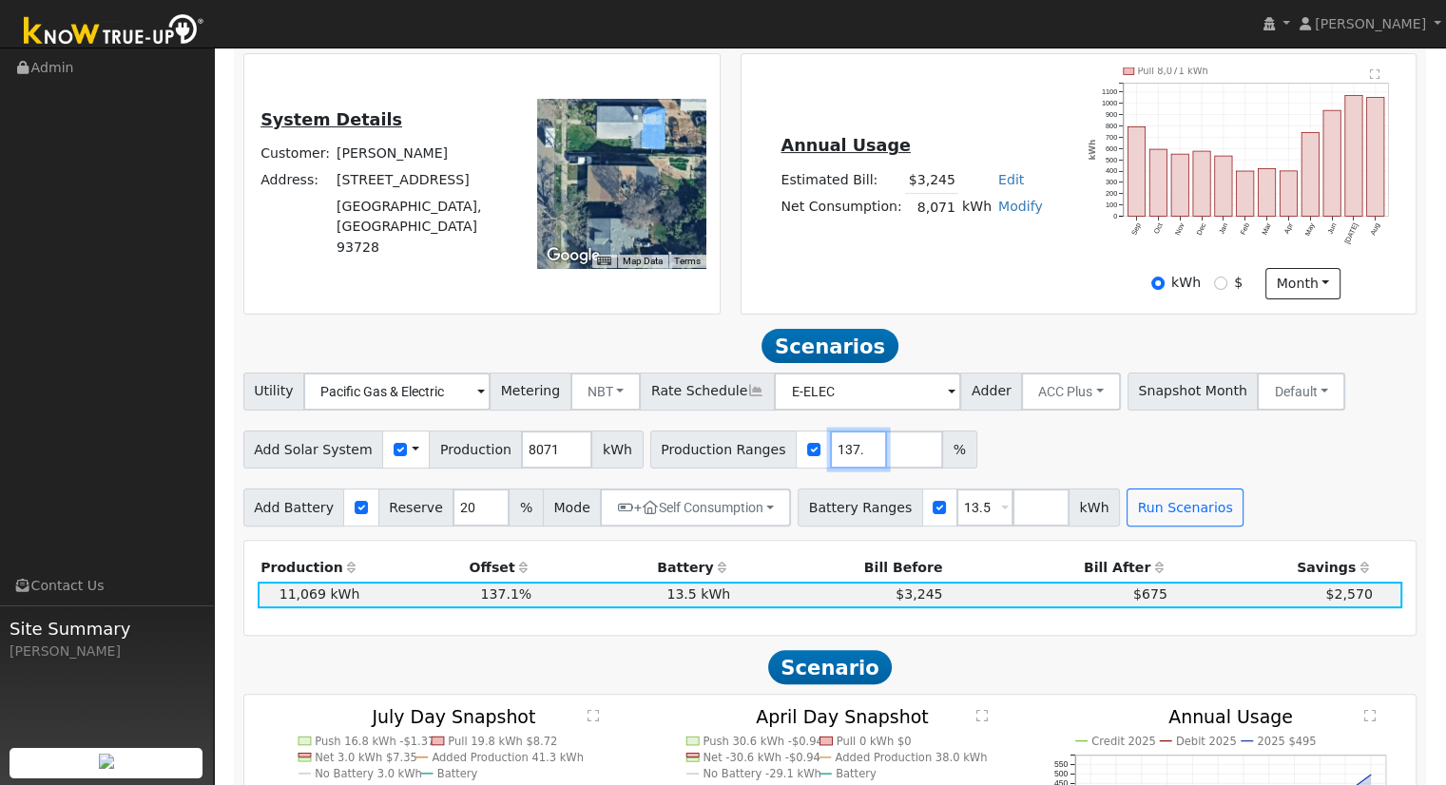
click at [708, 309] on input "137.145335" at bounding box center [858, 450] width 57 height 38
type input "138.60736"
click at [708, 309] on button "Run Scenarios" at bounding box center [1185, 508] width 117 height 38
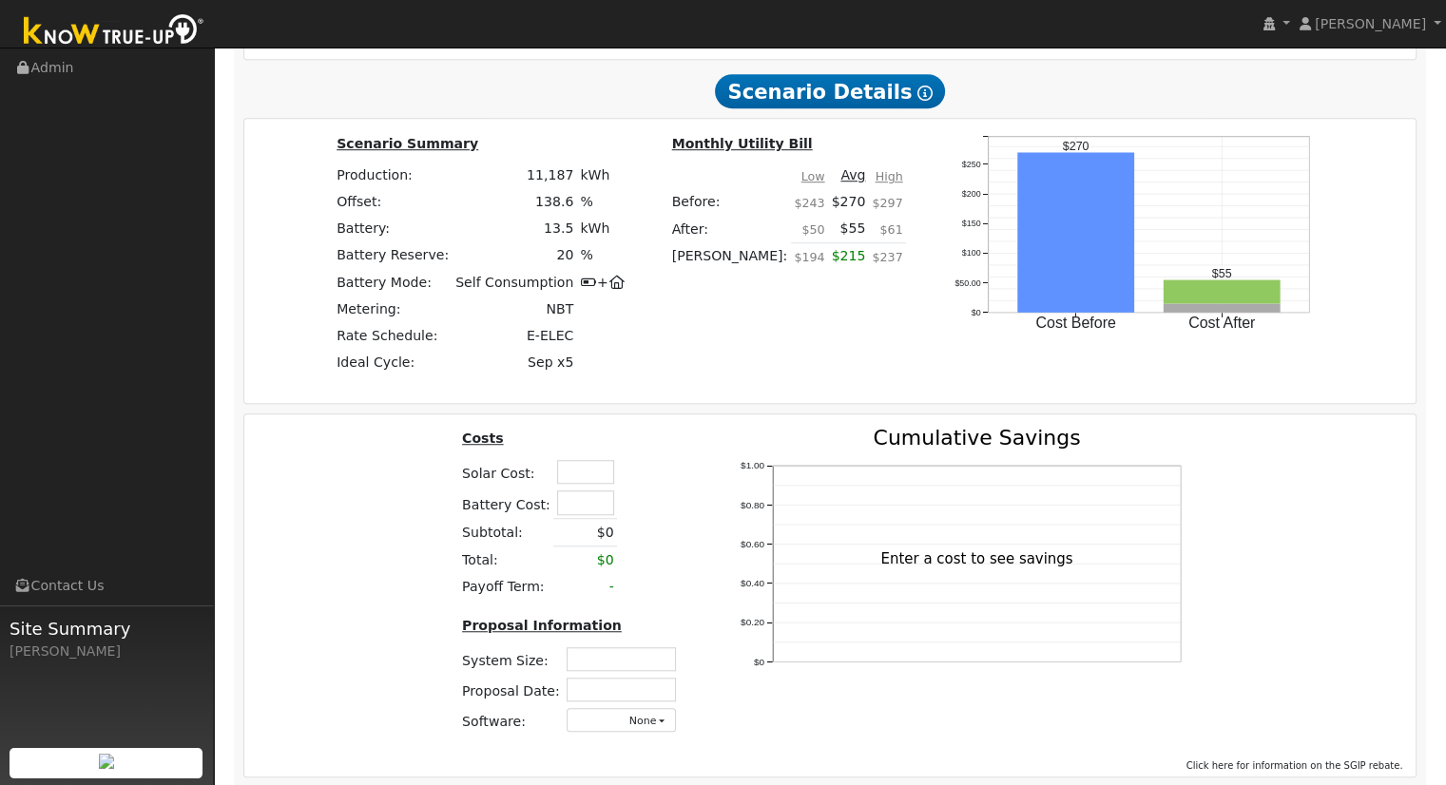
scroll to position [1331, 0]
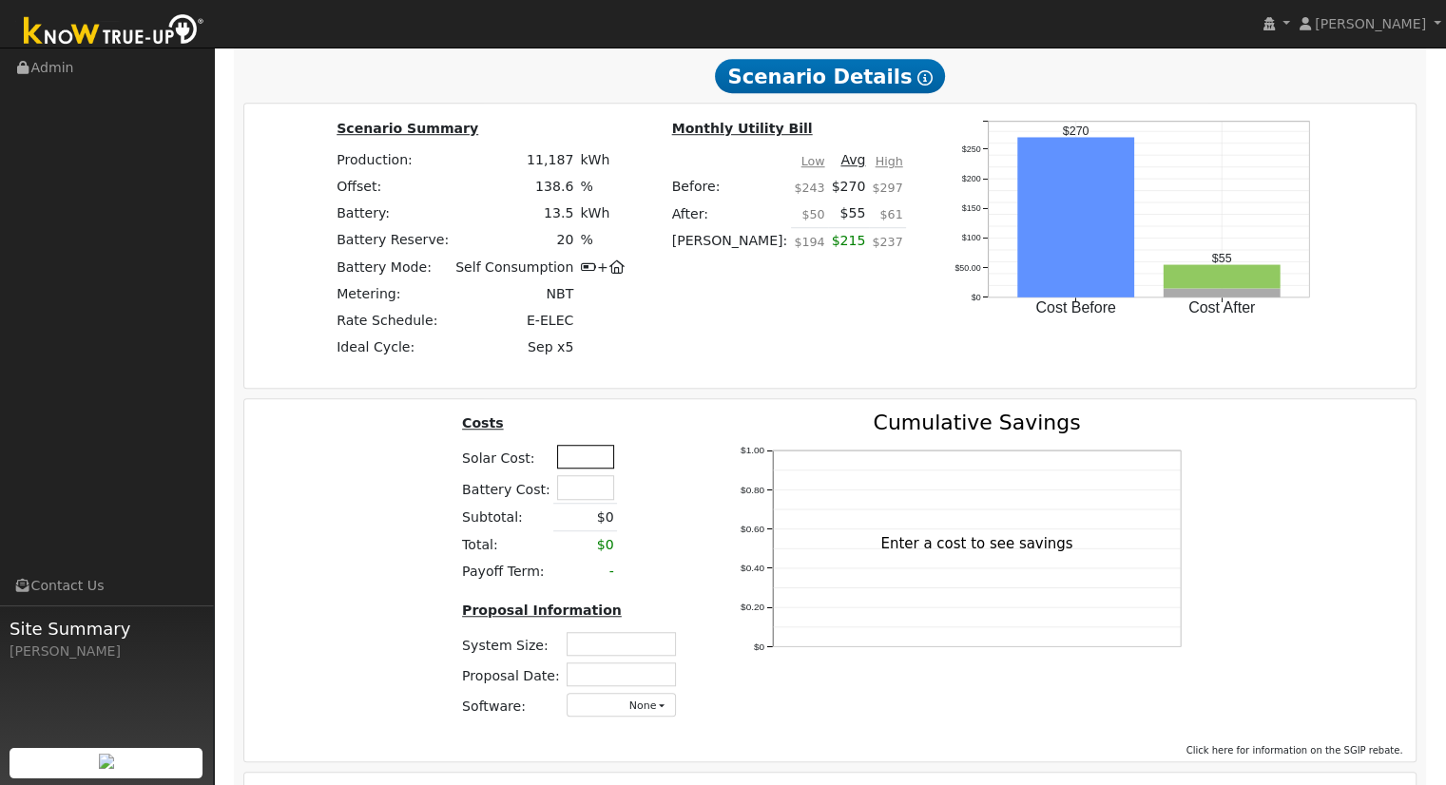
click at [575, 309] on input "text" at bounding box center [585, 457] width 57 height 24
type input "$39,012"
click at [370, 309] on div "Costs Solar Cost: $39,012 Battery Cost: Subtotal: $0 Total: $0 Payoff Term: - P…" at bounding box center [831, 573] width 1186 height 321
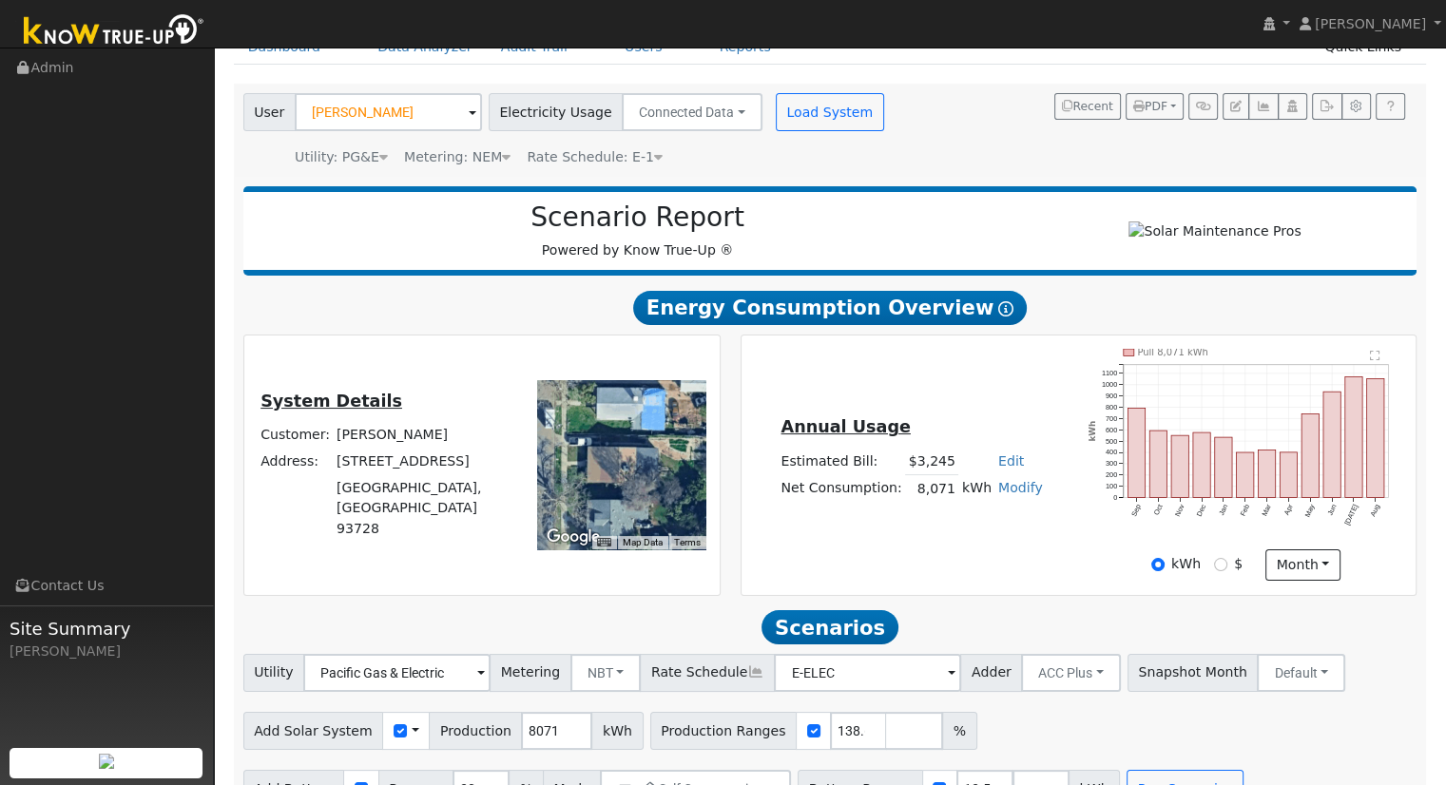
scroll to position [95, 0]
